Goal: Task Accomplishment & Management: Complete application form

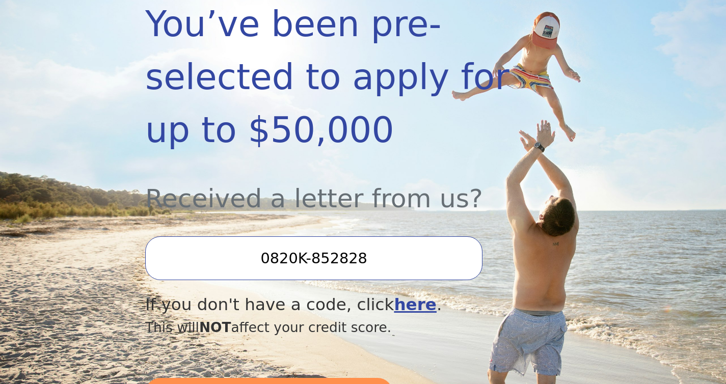
scroll to position [275, 0]
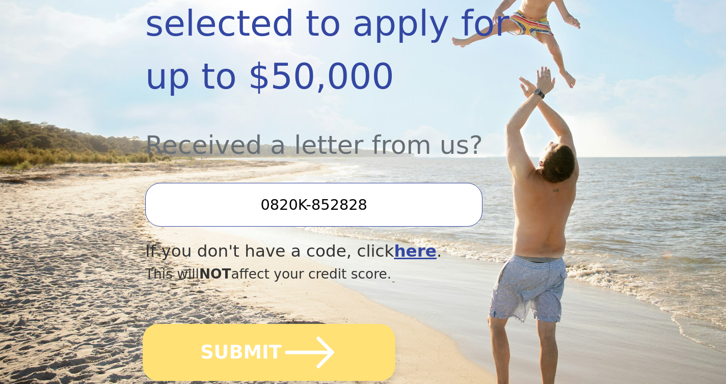
click at [283, 337] on icon "submit" at bounding box center [310, 353] width 56 height 56
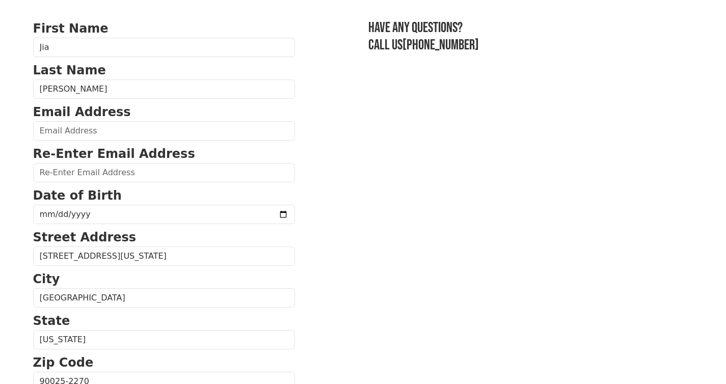
scroll to position [77, 0]
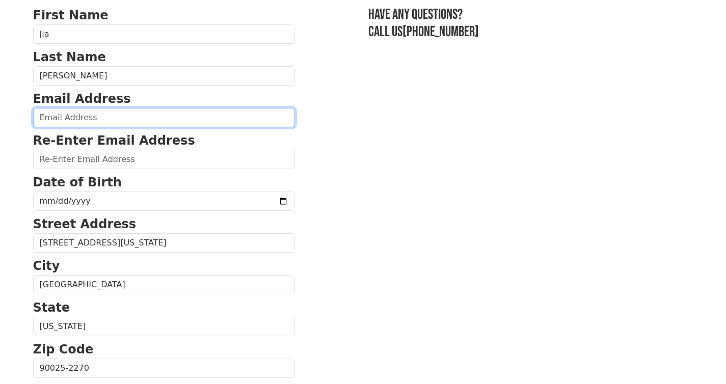
click at [89, 120] on input "email" at bounding box center [164, 117] width 262 height 19
type input "jiawang83@gmail.com"
type input "(323) 508-7521"
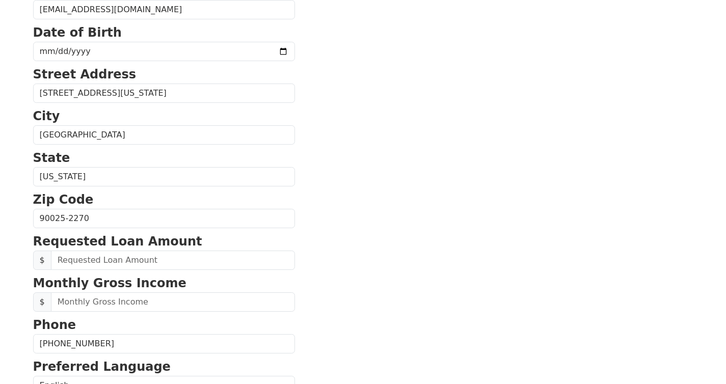
scroll to position [224, 0]
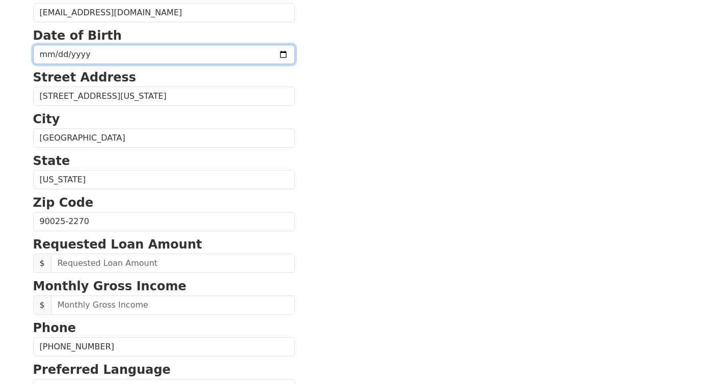
click at [189, 53] on input "date" at bounding box center [164, 54] width 262 height 19
type input "1983-12-29"
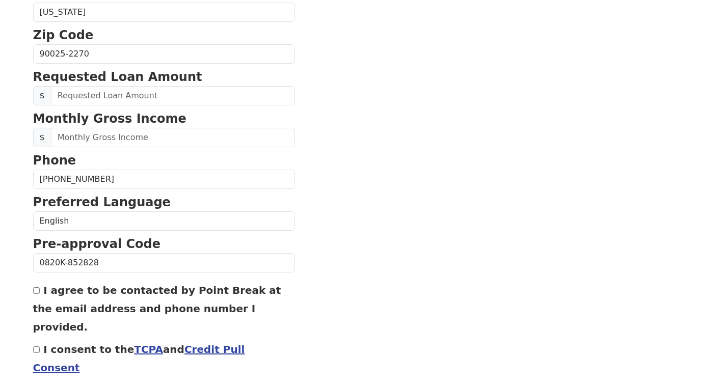
scroll to position [411, 0]
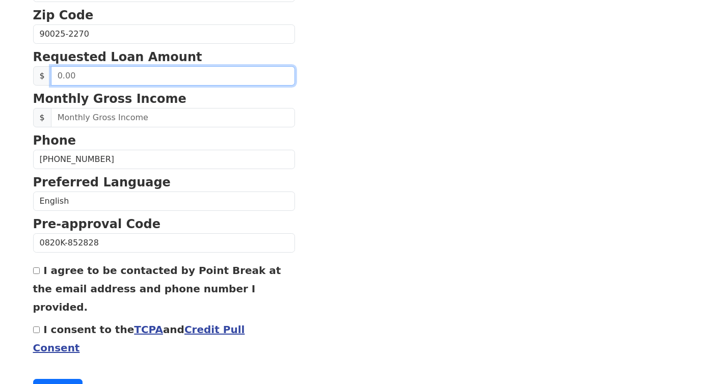
click at [131, 78] on input "text" at bounding box center [173, 75] width 244 height 19
type input "30,000.00"
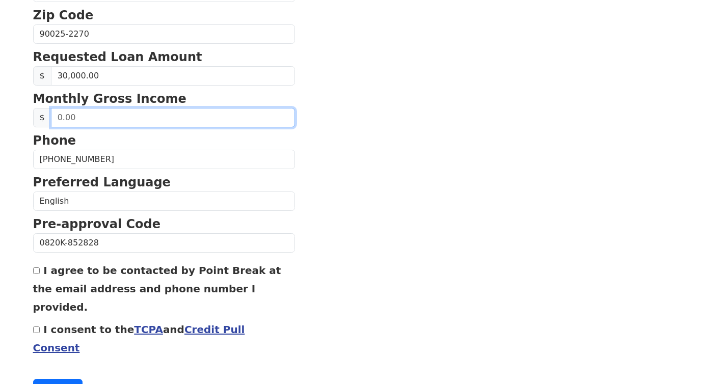
click at [114, 116] on input "text" at bounding box center [173, 117] width 244 height 19
type input "5,000.00"
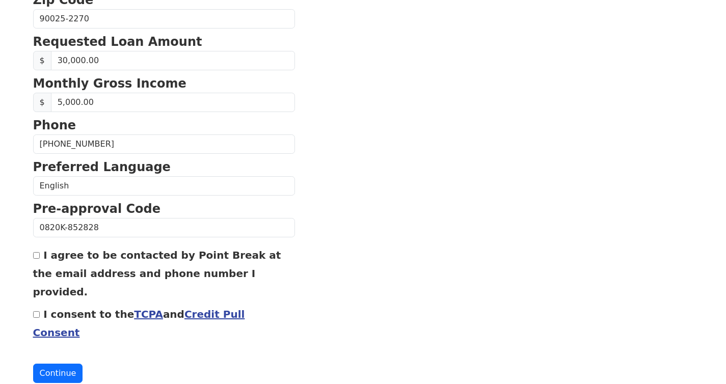
click at [38, 256] on input "I agree to be contacted by Point Break at the email address and phone number I …" at bounding box center [36, 255] width 7 height 7
checkbox input "true"
click at [36, 311] on input "I consent to the TCPA and Credit Pull Consent" at bounding box center [36, 314] width 7 height 7
checkbox input "true"
click at [52, 364] on button "Continue" at bounding box center [58, 373] width 50 height 19
